Goal: Task Accomplishment & Management: Manage account settings

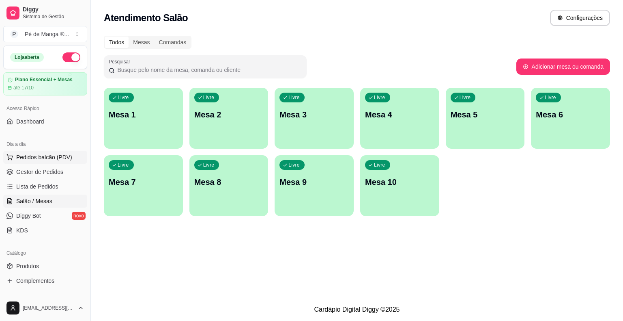
click at [45, 155] on span "Pedidos balcão (PDV)" at bounding box center [44, 157] width 56 height 8
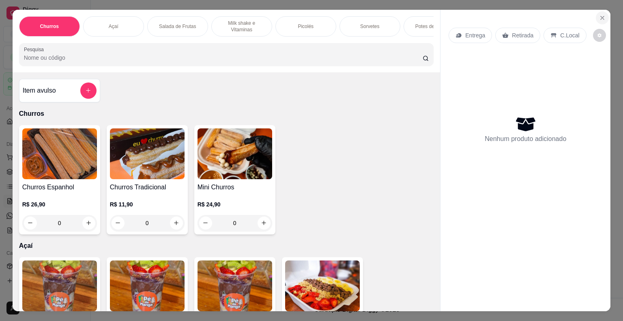
click at [599, 15] on icon "Close" at bounding box center [602, 18] width 6 height 6
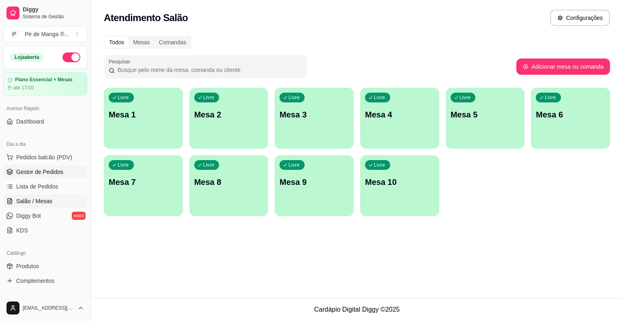
click at [52, 170] on span "Gestor de Pedidos" at bounding box center [39, 172] width 47 height 8
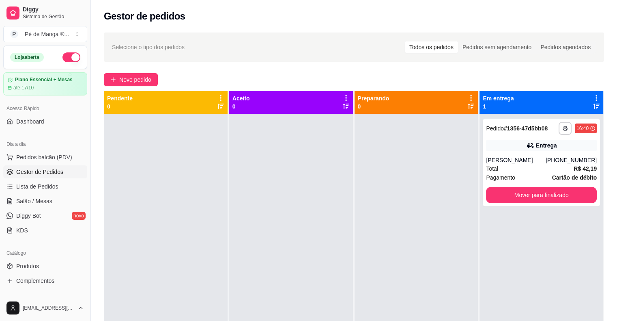
drag, startPoint x: 489, startPoint y: 228, endPoint x: 493, endPoint y: 225, distance: 5.5
click at [493, 225] on div "**********" at bounding box center [542, 274] width 124 height 321
click at [562, 198] on button "Mover para finalizado" at bounding box center [542, 195] width 108 height 16
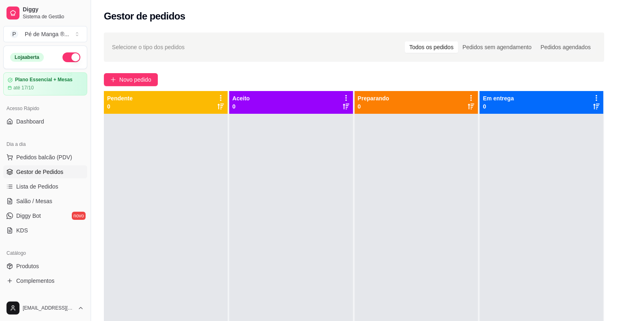
drag, startPoint x: 433, startPoint y: 216, endPoint x: 408, endPoint y: 214, distance: 25.6
click at [408, 214] on div at bounding box center [417, 274] width 124 height 321
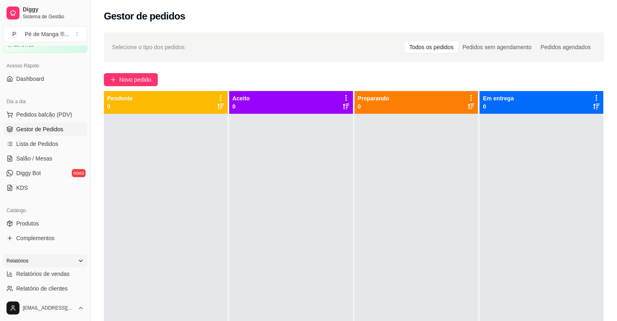
scroll to position [81, 0]
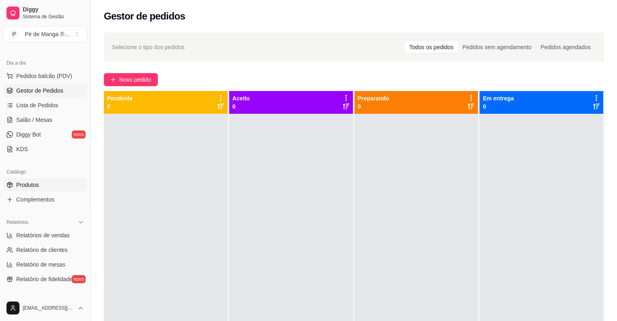
click at [54, 180] on link "Produtos" at bounding box center [45, 184] width 84 height 13
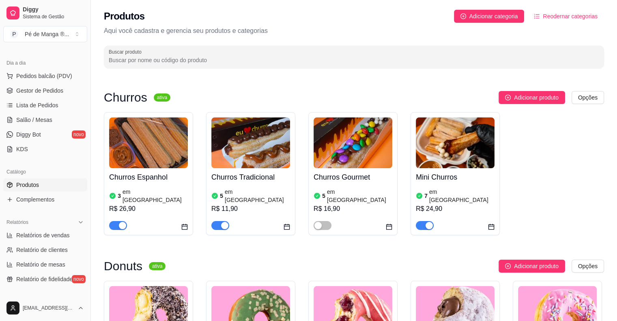
click at [54, 180] on link "Produtos" at bounding box center [45, 184] width 84 height 13
click at [108, 222] on div "Churros Espanhol 3 em estoque R$ 26,90" at bounding box center [148, 173] width 89 height 123
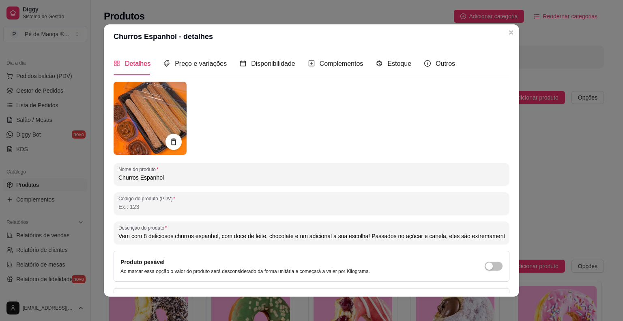
type input "Vem com 8 deliciosos churros espanhol, com doce de leite, chocolate e um adicio…"
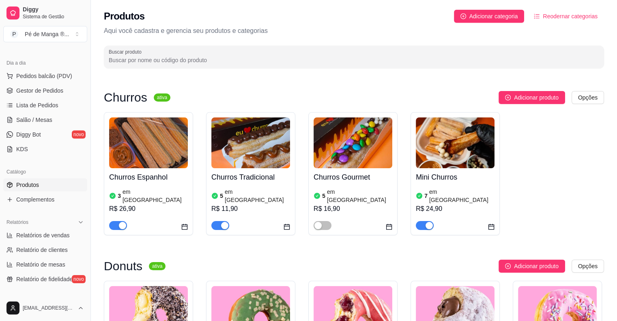
click at [114, 221] on span "button" at bounding box center [118, 225] width 18 height 9
click at [215, 221] on span "button" at bounding box center [220, 225] width 18 height 9
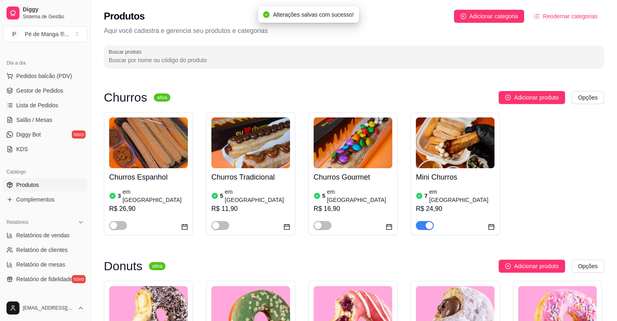
click at [426, 221] on button "button" at bounding box center [425, 225] width 18 height 9
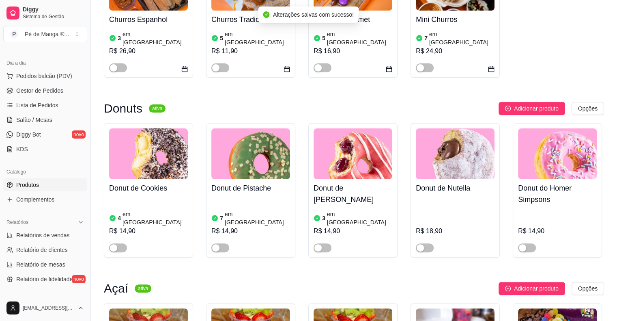
scroll to position [162, 0]
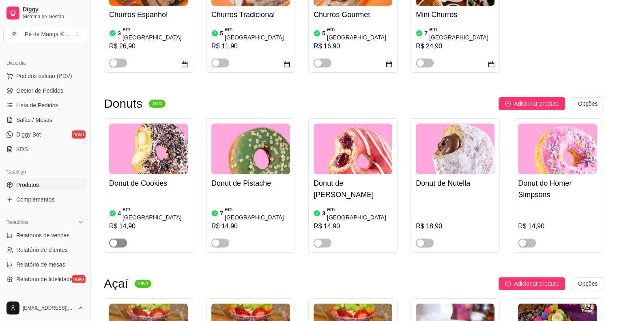
click at [123, 238] on span "button" at bounding box center [118, 242] width 18 height 9
click at [221, 238] on span "button" at bounding box center [220, 242] width 18 height 9
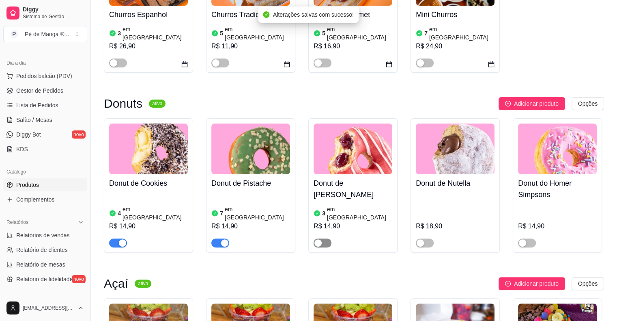
click at [327, 238] on span "button" at bounding box center [323, 242] width 18 height 9
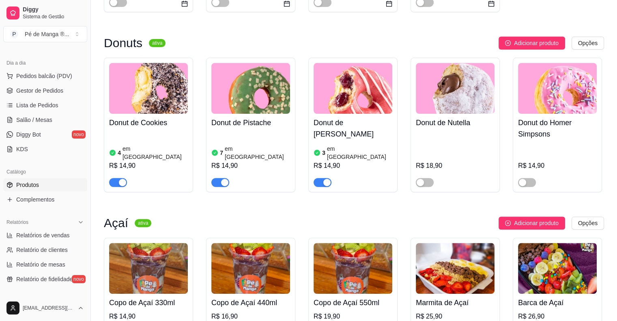
scroll to position [41, 0]
